Goal: Task Accomplishment & Management: Manage account settings

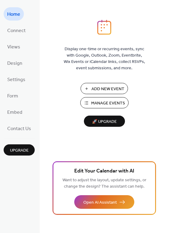
click at [102, 104] on span "Manage Events" at bounding box center [108, 103] width 34 height 6
click at [97, 103] on span "Manage Events" at bounding box center [108, 103] width 34 height 6
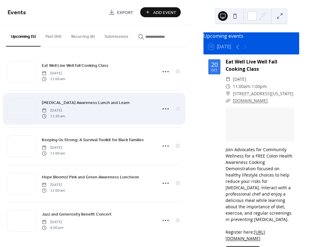
scroll to position [5, 0]
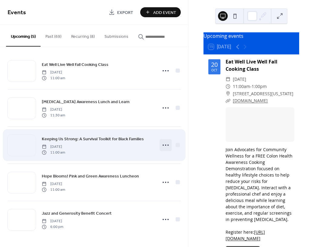
click at [164, 147] on icon at bounding box center [166, 145] width 10 height 10
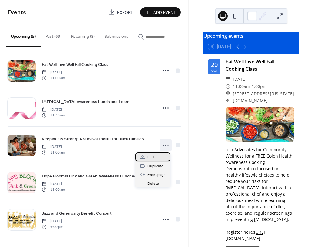
click at [150, 157] on span "Edit" at bounding box center [150, 157] width 7 height 6
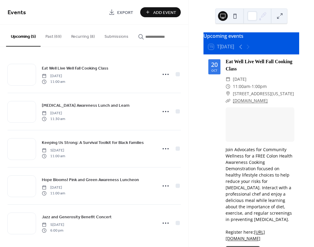
click at [79, 41] on button "Recurring (8)" at bounding box center [82, 35] width 33 height 21
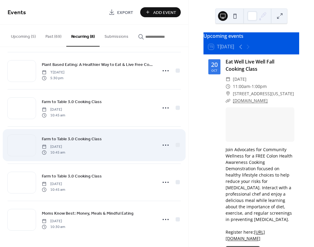
scroll to position [117, 0]
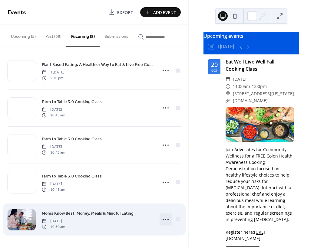
click at [164, 218] on icon at bounding box center [166, 220] width 10 height 10
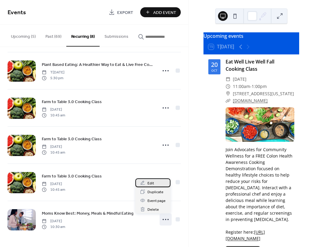
click at [147, 184] on div "Edit" at bounding box center [152, 183] width 35 height 9
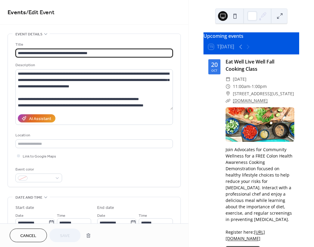
type input "**********"
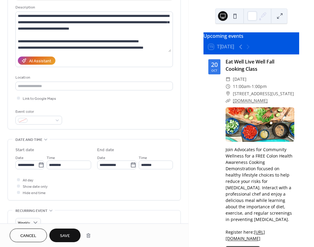
scroll to position [61, 0]
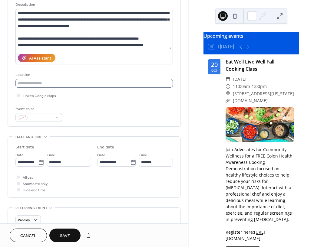
type input "**********"
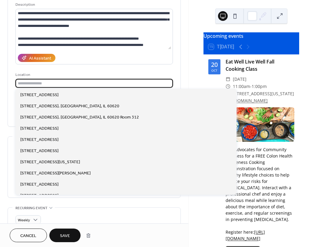
click at [41, 85] on input "text" at bounding box center [93, 83] width 157 height 9
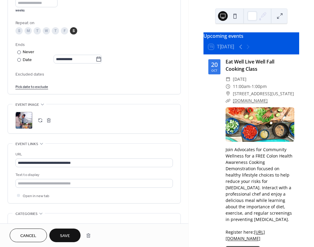
scroll to position [303, 0]
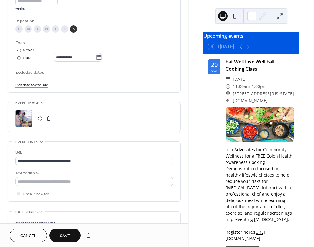
type input "***"
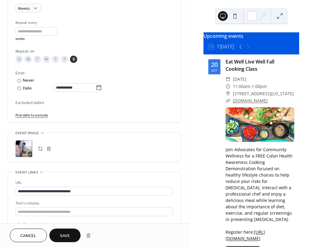
scroll to position [242, 0]
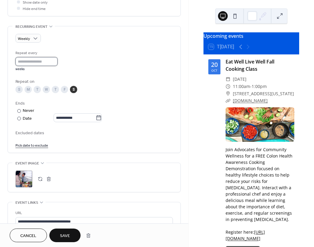
click at [56, 66] on input "*" at bounding box center [36, 61] width 42 height 9
click at [53, 78] on div "**********" at bounding box center [93, 91] width 157 height 114
click at [55, 66] on input "*" at bounding box center [36, 61] width 42 height 9
click at [54, 66] on input "*" at bounding box center [36, 61] width 42 height 9
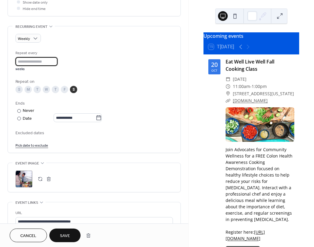
click at [54, 66] on input "*" at bounding box center [36, 61] width 42 height 9
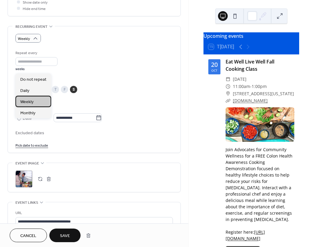
click at [32, 102] on span "Weekly" at bounding box center [26, 102] width 13 height 6
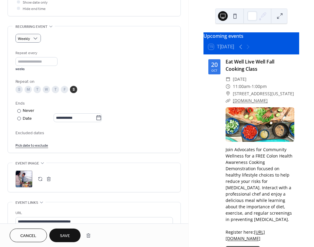
click at [40, 148] on link "Pick date to exclude" at bounding box center [31, 145] width 33 height 6
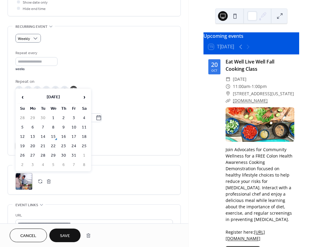
click at [137, 71] on div "Repeat every * weeks" at bounding box center [93, 60] width 157 height 21
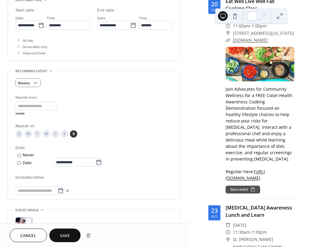
scroll to position [197, 0]
click at [64, 237] on span "Save" at bounding box center [65, 236] width 10 height 6
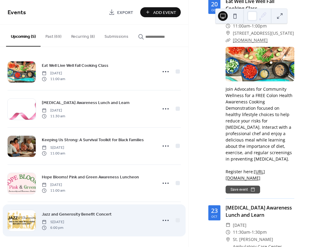
scroll to position [5, 0]
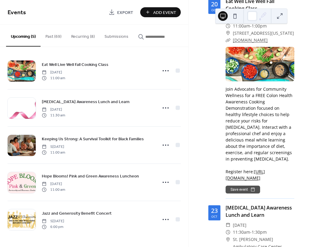
click at [80, 37] on button "Recurring (8)" at bounding box center [82, 35] width 33 height 21
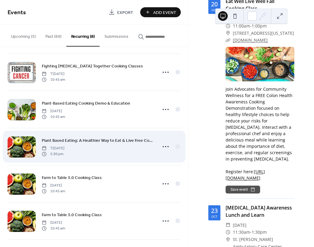
scroll to position [117, 0]
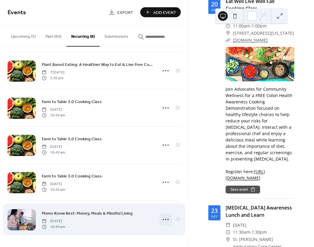
click at [165, 220] on icon at bounding box center [166, 220] width 10 height 10
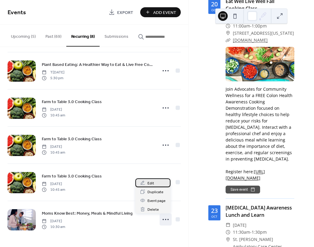
click at [149, 185] on span "Edit" at bounding box center [150, 183] width 7 height 6
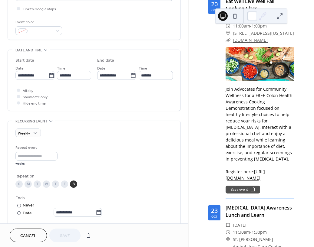
scroll to position [151, 0]
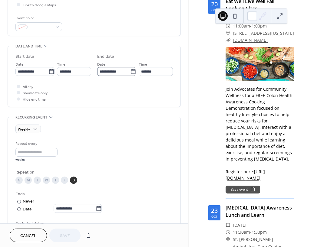
click at [131, 74] on icon at bounding box center [133, 71] width 5 height 5
click at [97, 76] on input "**********" at bounding box center [113, 71] width 33 height 9
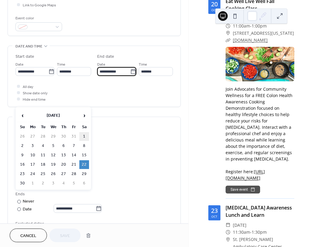
click at [82, 134] on td "1" at bounding box center [84, 136] width 10 height 9
type input "**********"
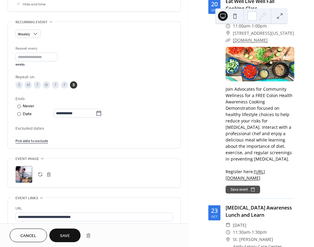
scroll to position [272, 0]
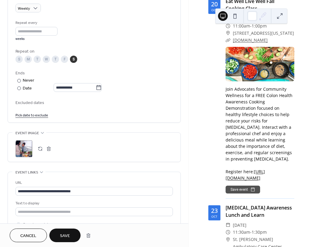
click at [62, 235] on span "Save" at bounding box center [65, 236] width 10 height 6
